Goal: Transaction & Acquisition: Subscribe to service/newsletter

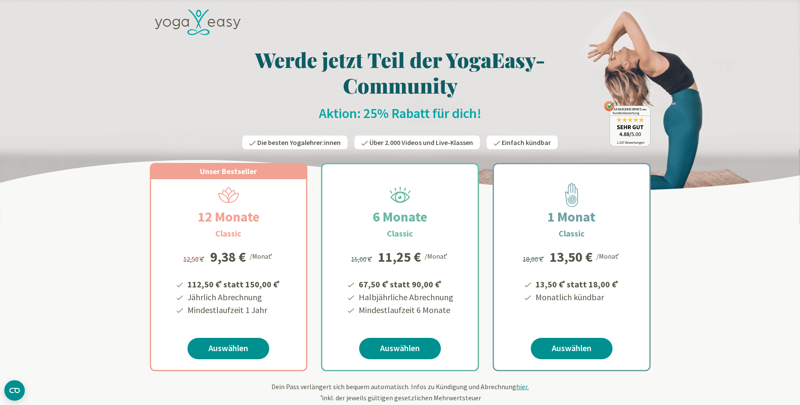
click at [191, 20] on icon at bounding box center [198, 22] width 86 height 26
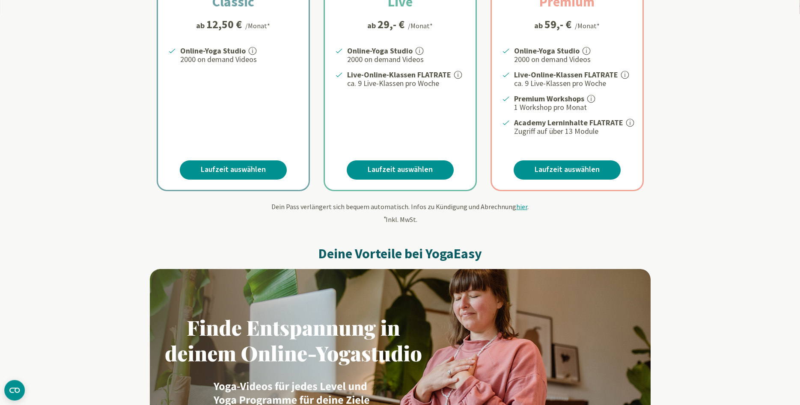
scroll to position [218, 0]
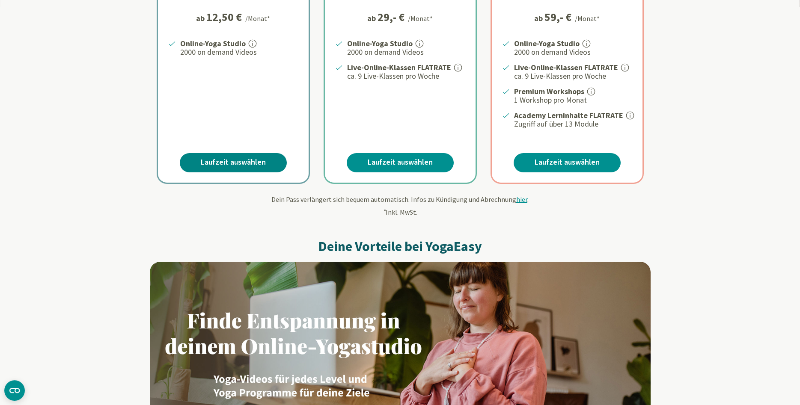
click at [264, 162] on link "Laufzeit auswählen" at bounding box center [233, 162] width 107 height 19
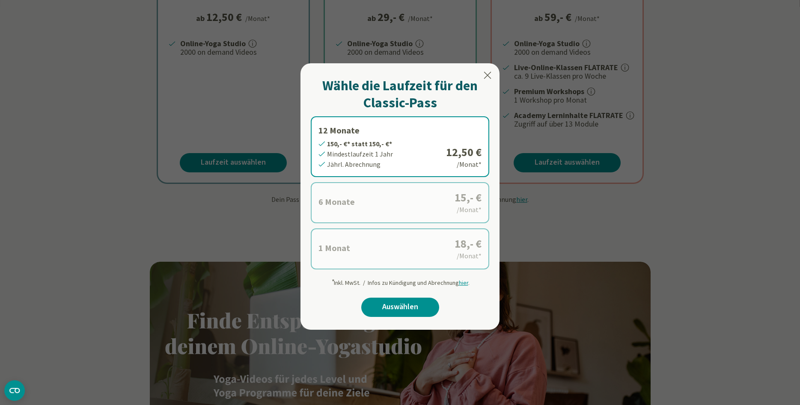
click at [429, 256] on label "1 Monat 18,- €* statt 18,- €* Mindestlaufzeit 1 Monat Monatl. Abrechnung 18,- €…" at bounding box center [400, 248] width 178 height 41
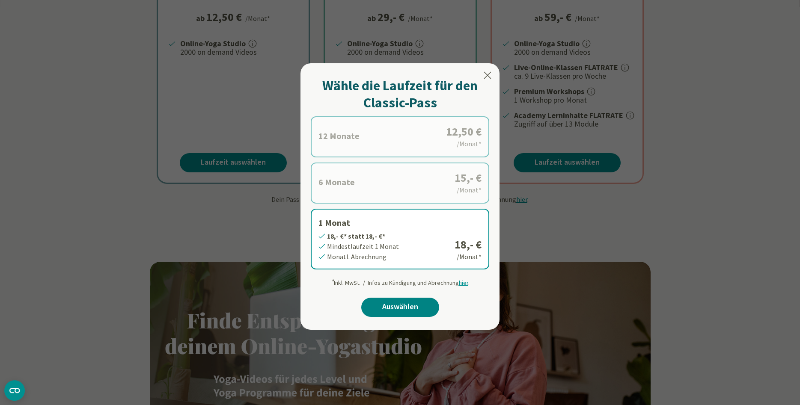
click at [392, 313] on link "Auswählen" at bounding box center [400, 307] width 78 height 19
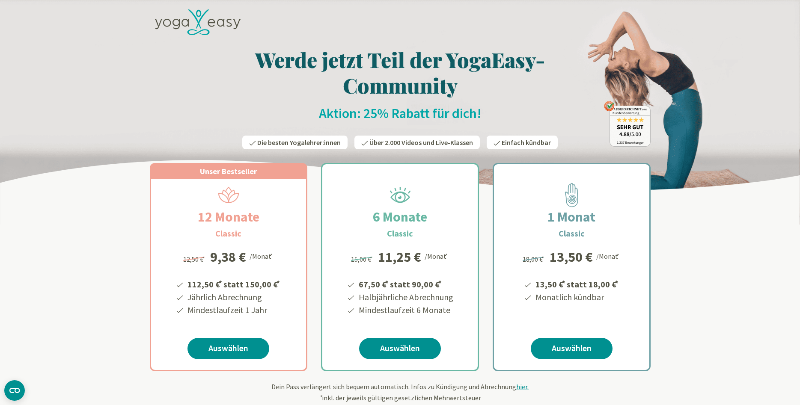
click at [215, 25] on icon at bounding box center [198, 22] width 86 height 26
